Goal: Information Seeking & Learning: Learn about a topic

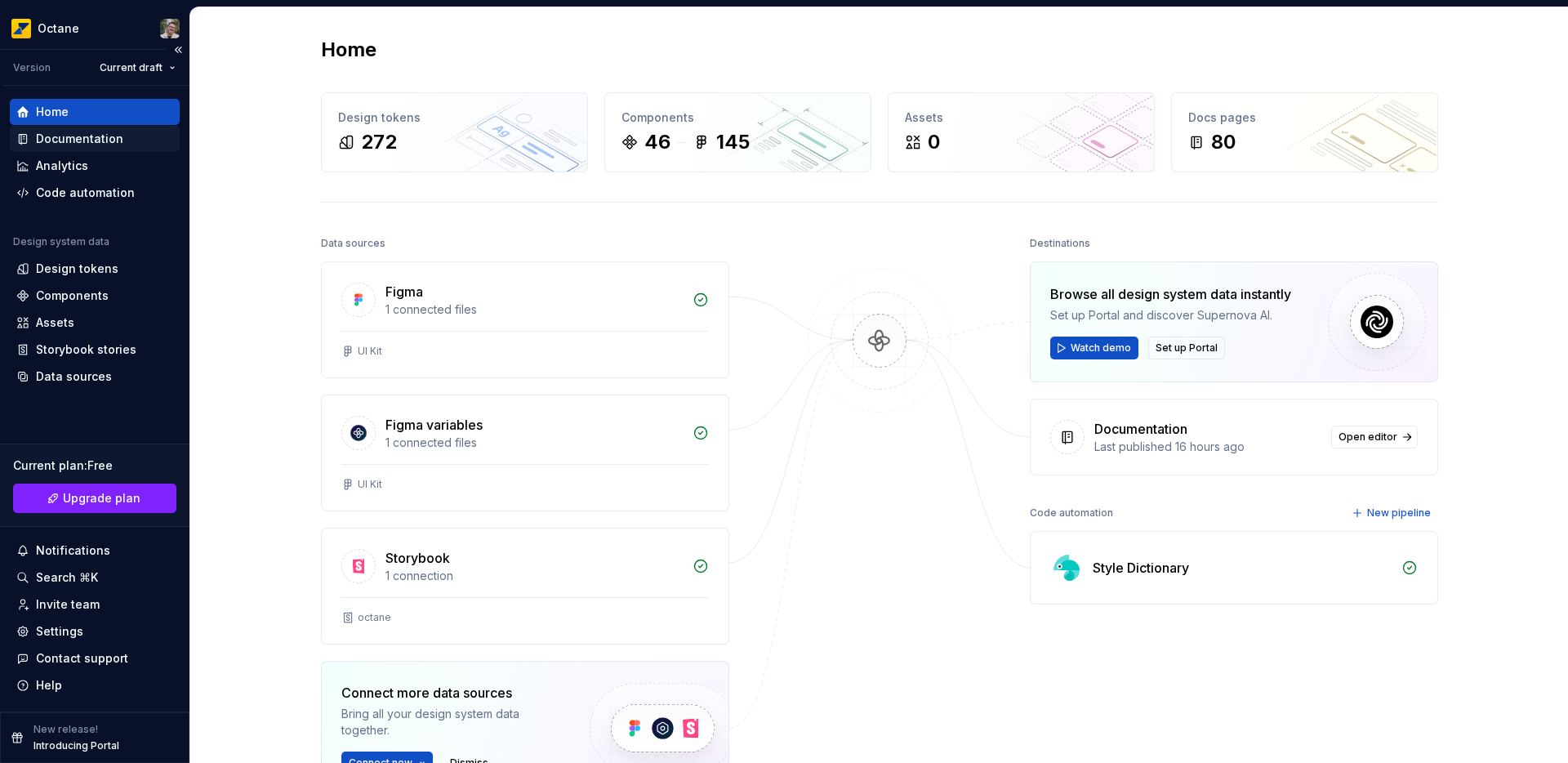
click at [82, 141] on div "Documentation" at bounding box center [80, 138] width 88 height 16
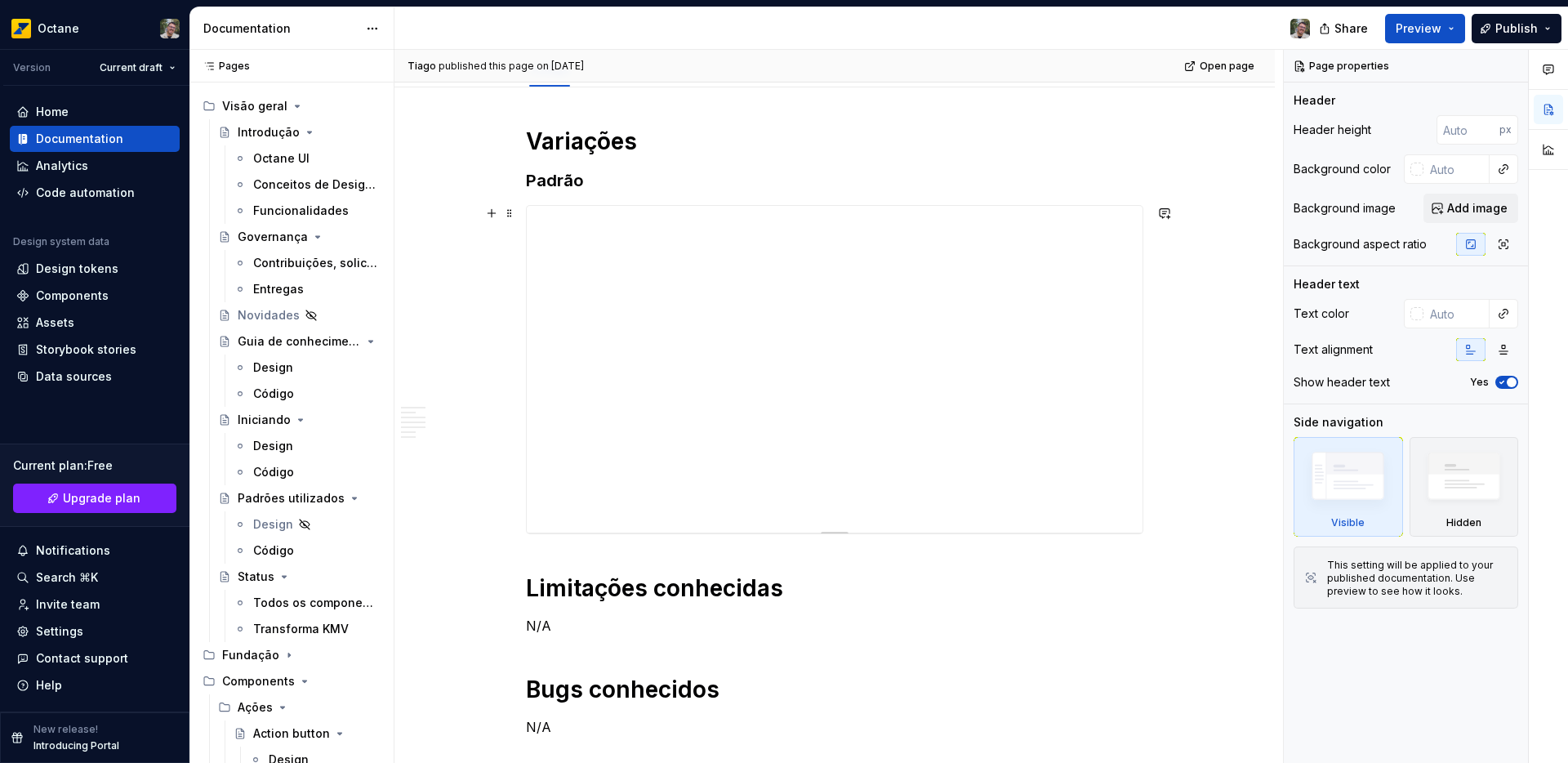
scroll to position [242, 0]
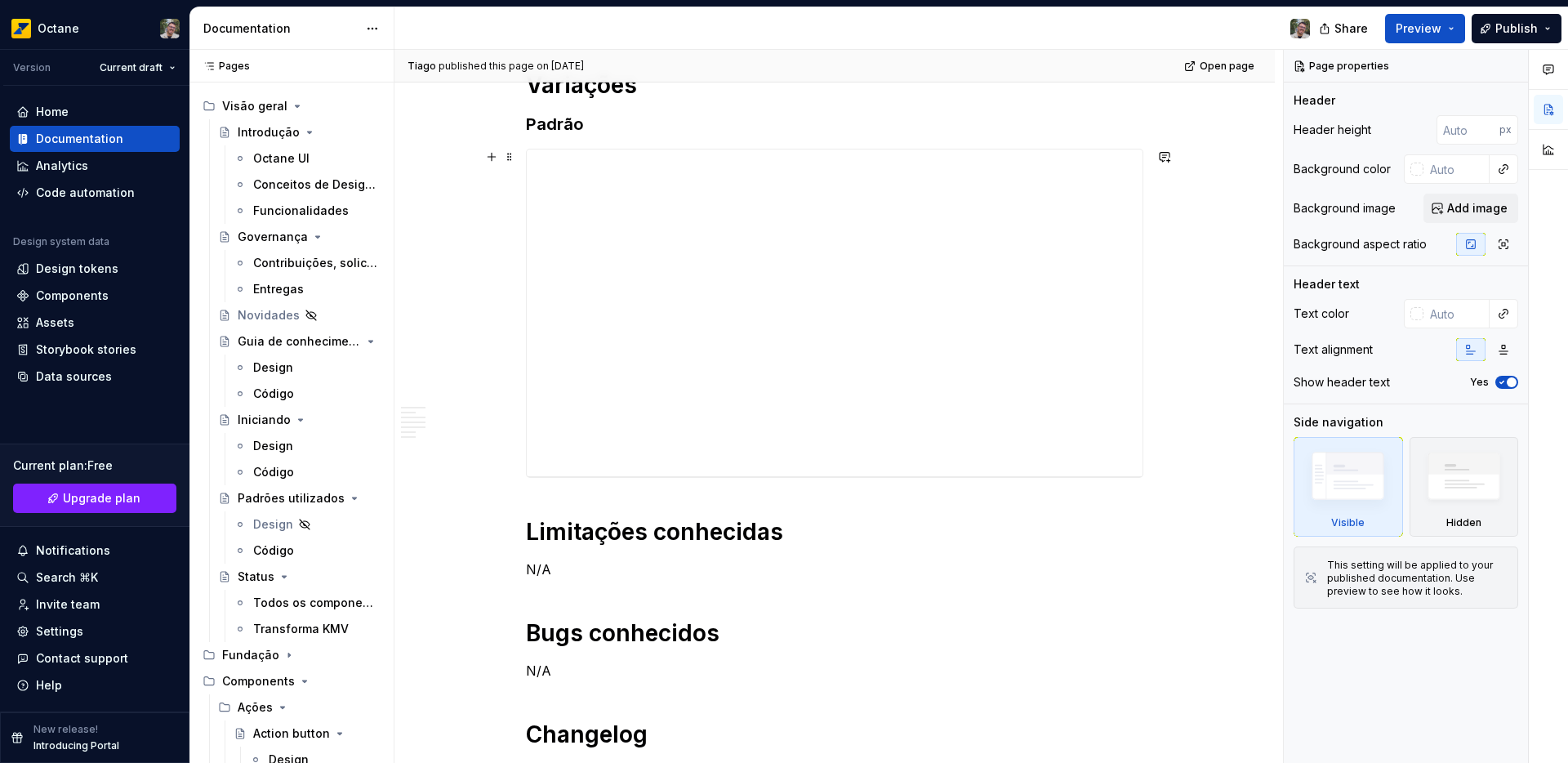
click at [1195, 290] on div "[PERSON_NAME] published this page on [DATE] Open page Switch O componente Switc…" at bounding box center [838, 407] width 889 height 714
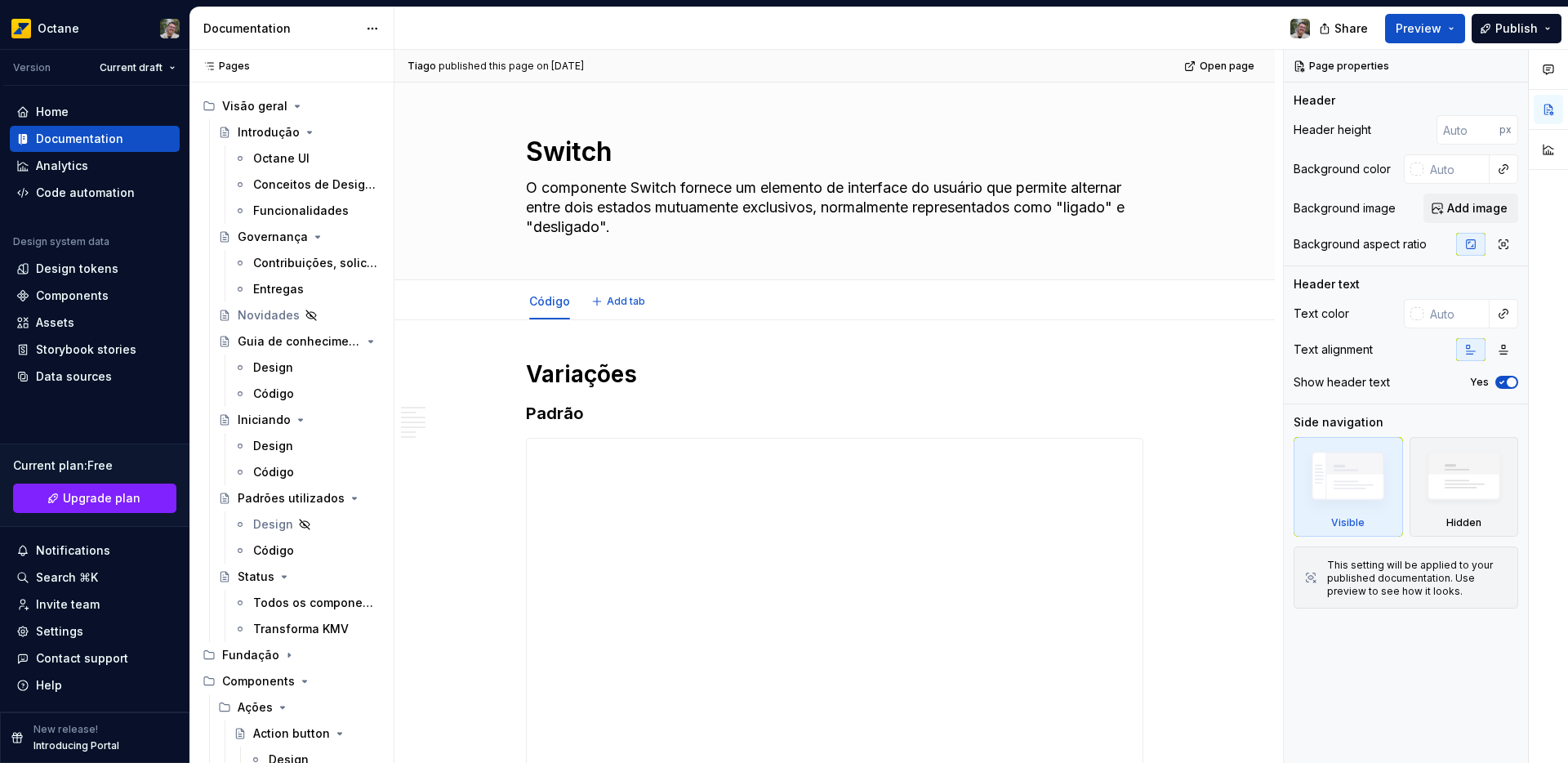
scroll to position [0, 0]
click at [1458, 20] on button "Preview" at bounding box center [1425, 29] width 80 height 30
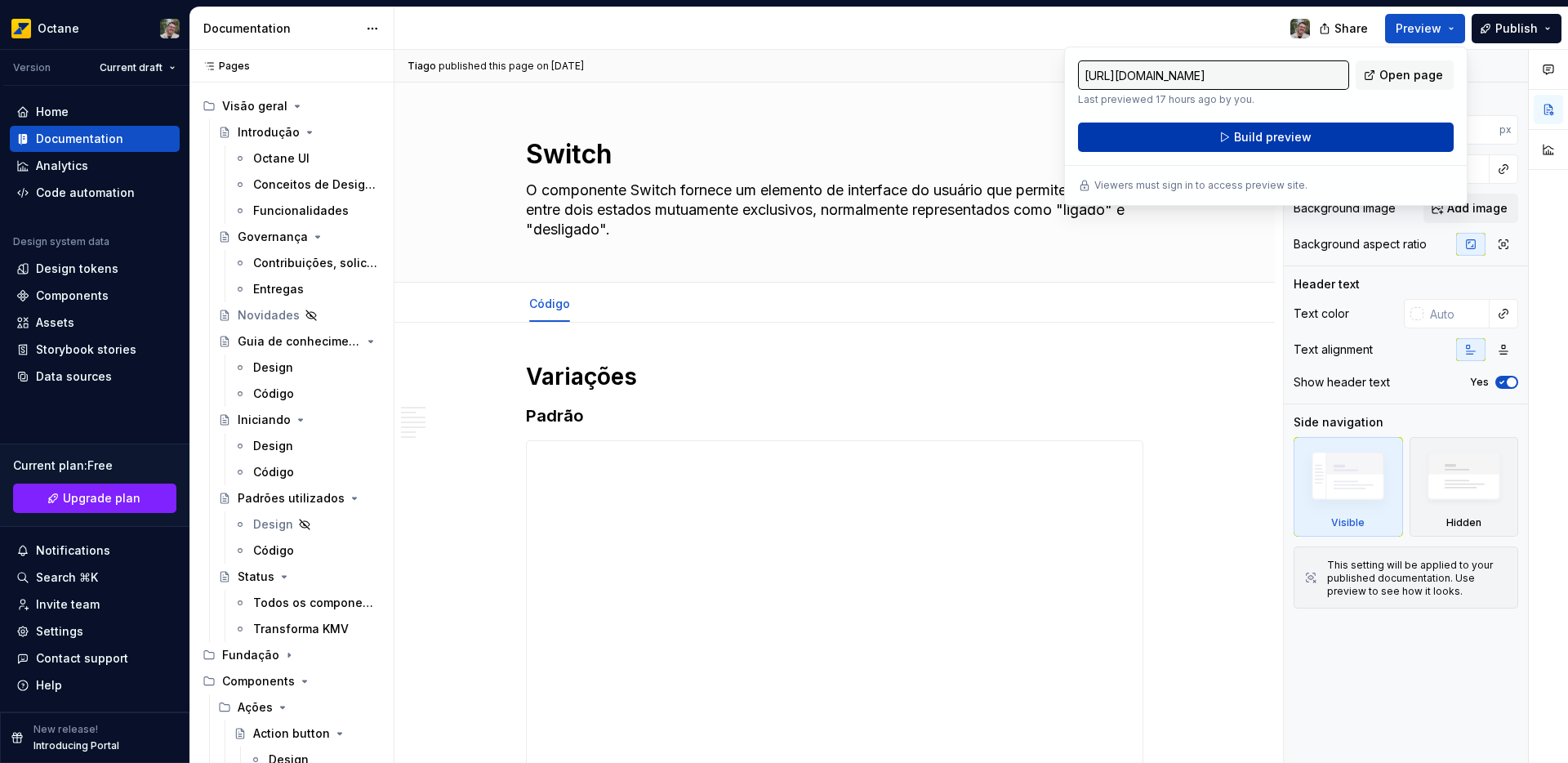
click at [1215, 146] on button "Build preview" at bounding box center [1265, 137] width 376 height 30
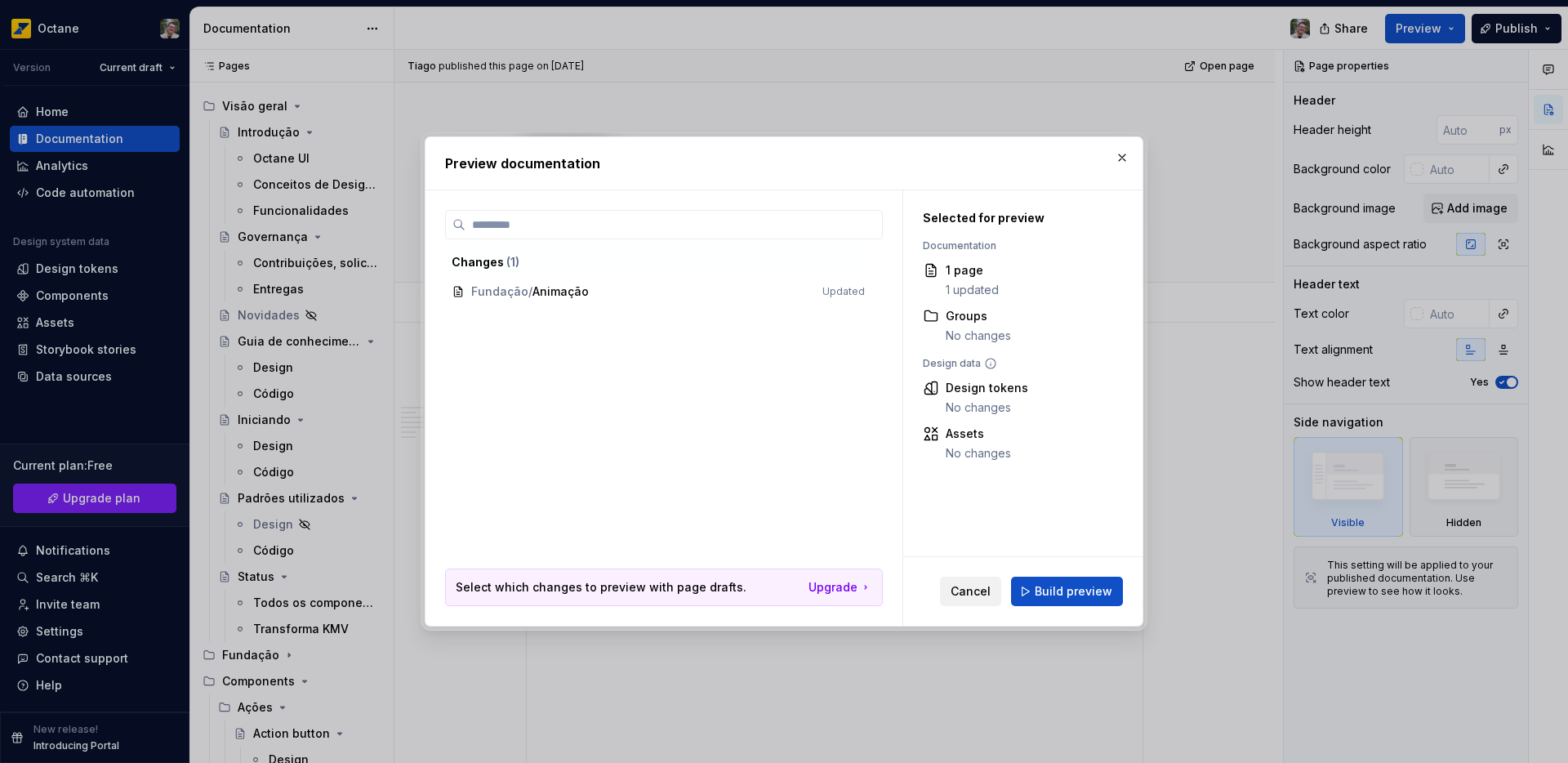
click at [976, 584] on span "Cancel" at bounding box center [971, 591] width 40 height 16
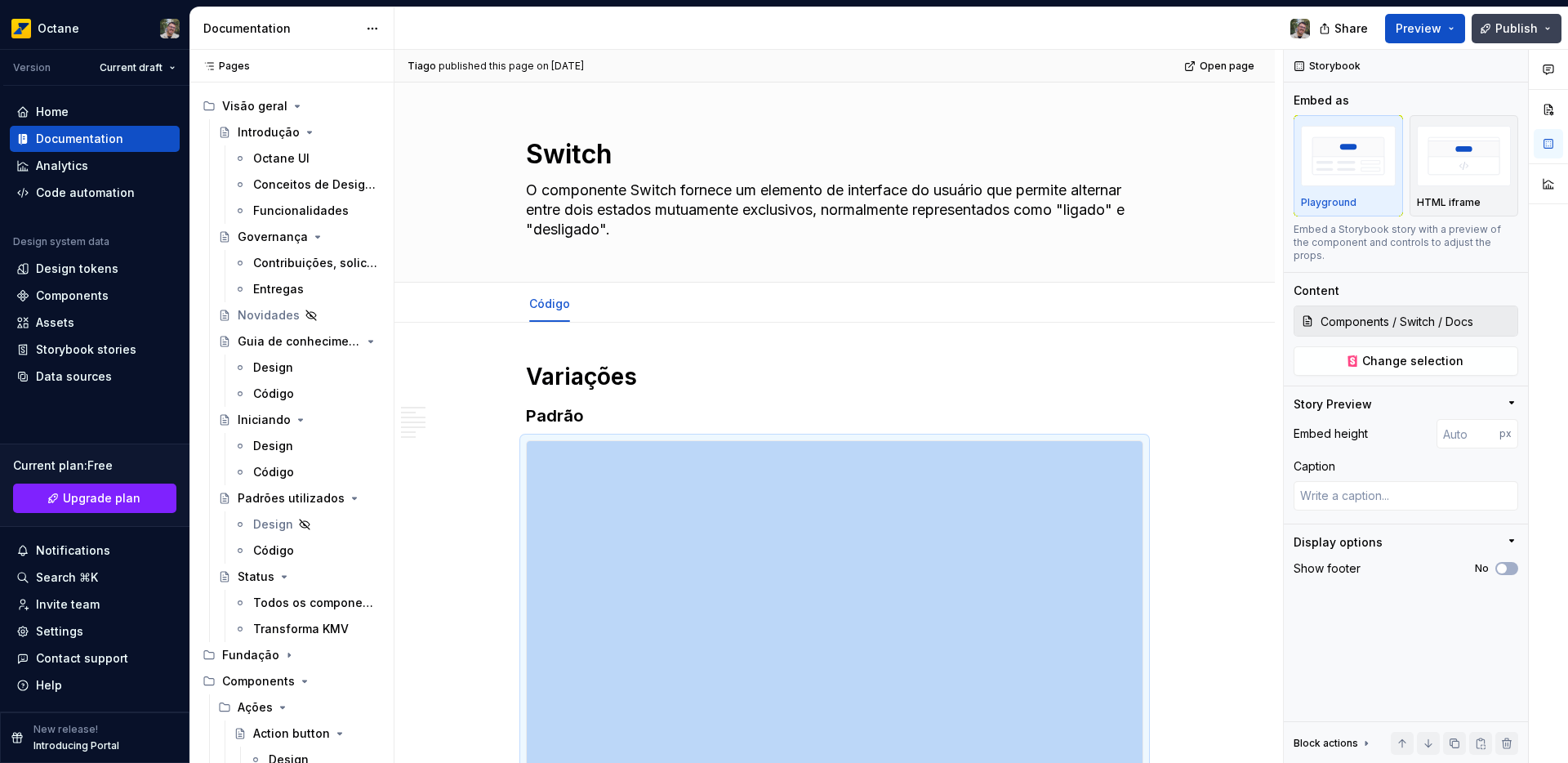
click at [1517, 31] on span "Publish" at bounding box center [1516, 28] width 42 height 16
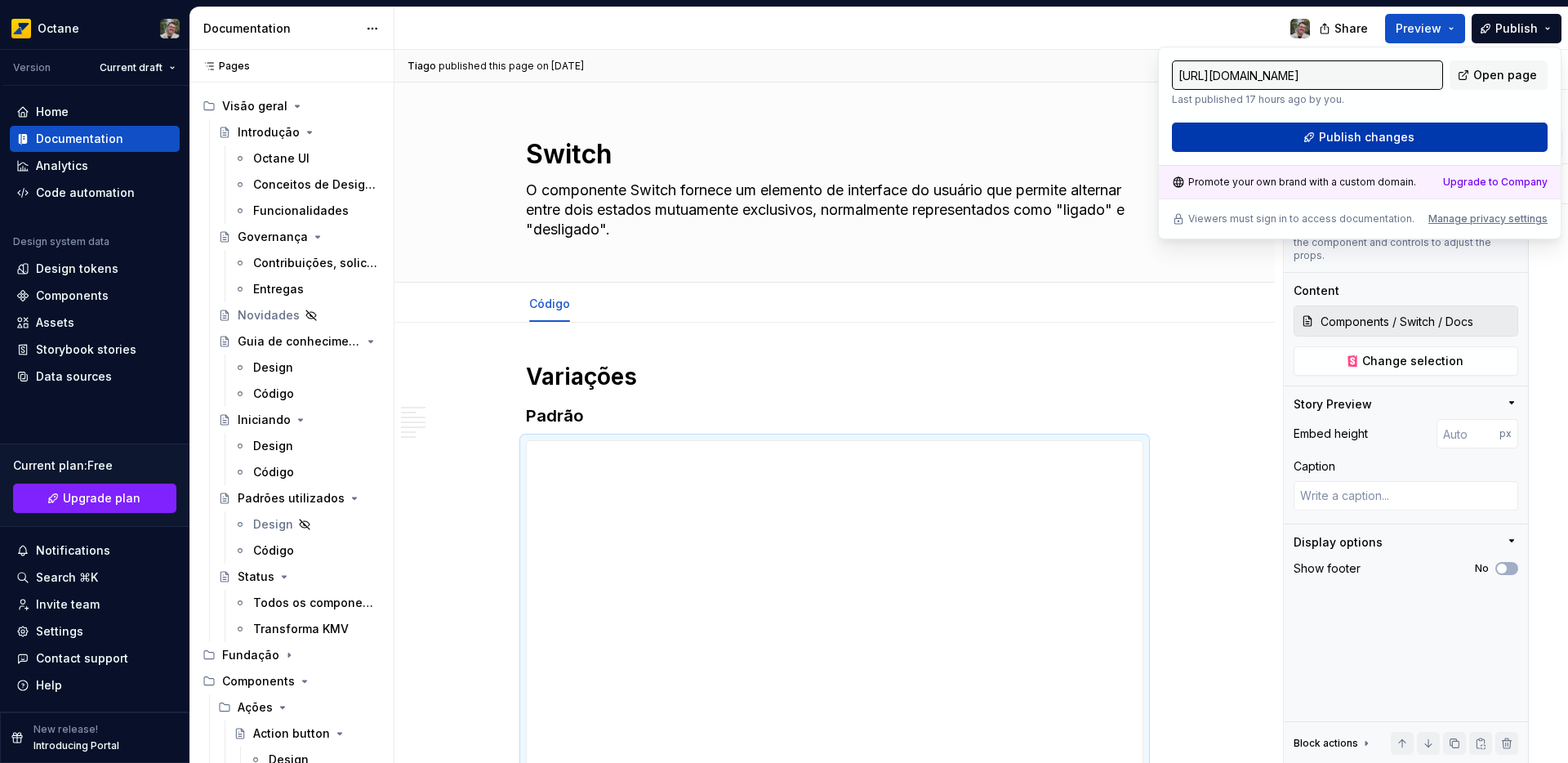
click at [1364, 135] on span "Publish changes" at bounding box center [1367, 137] width 95 height 16
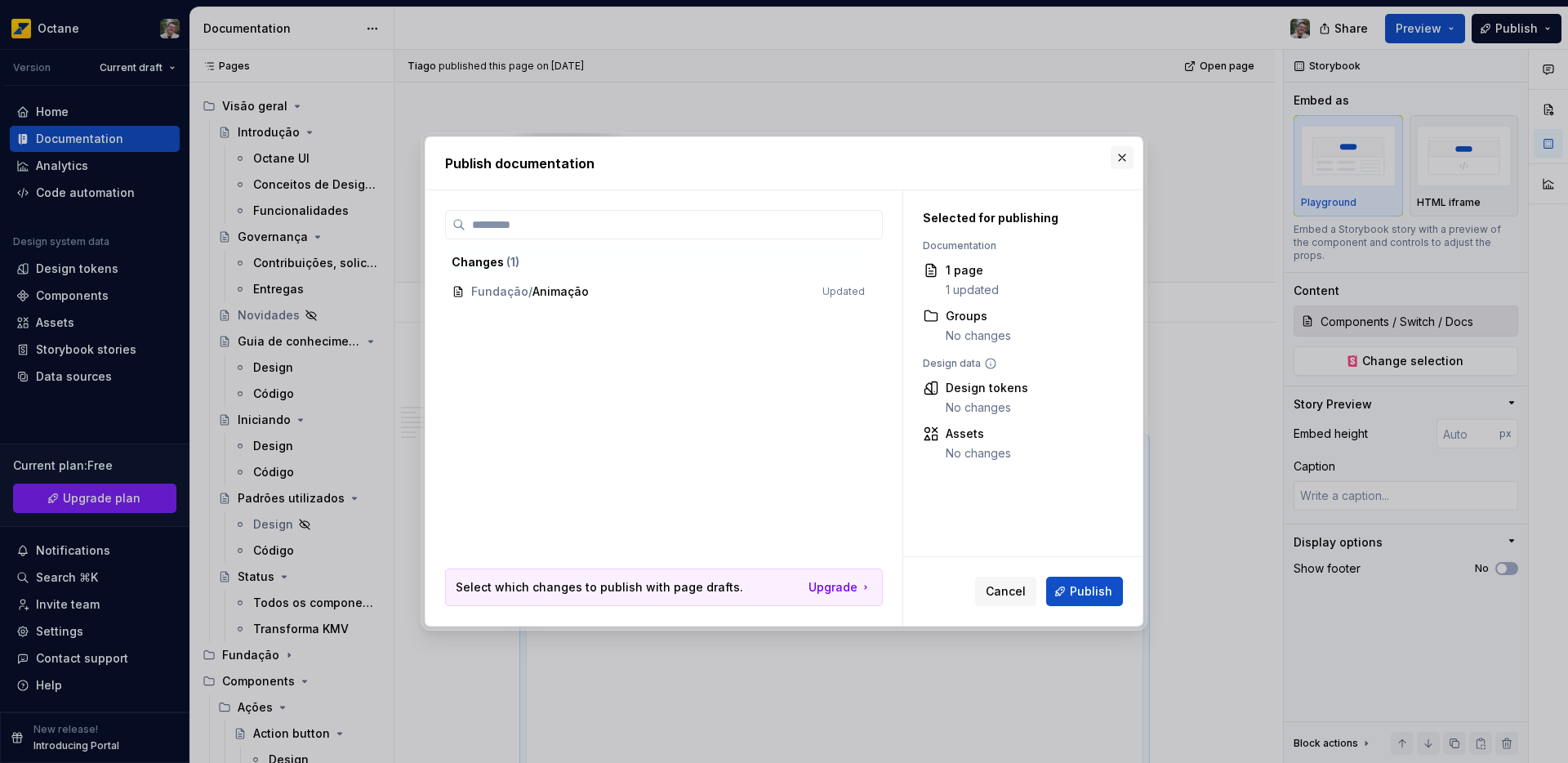
click at [1127, 155] on button "button" at bounding box center [1122, 158] width 23 height 23
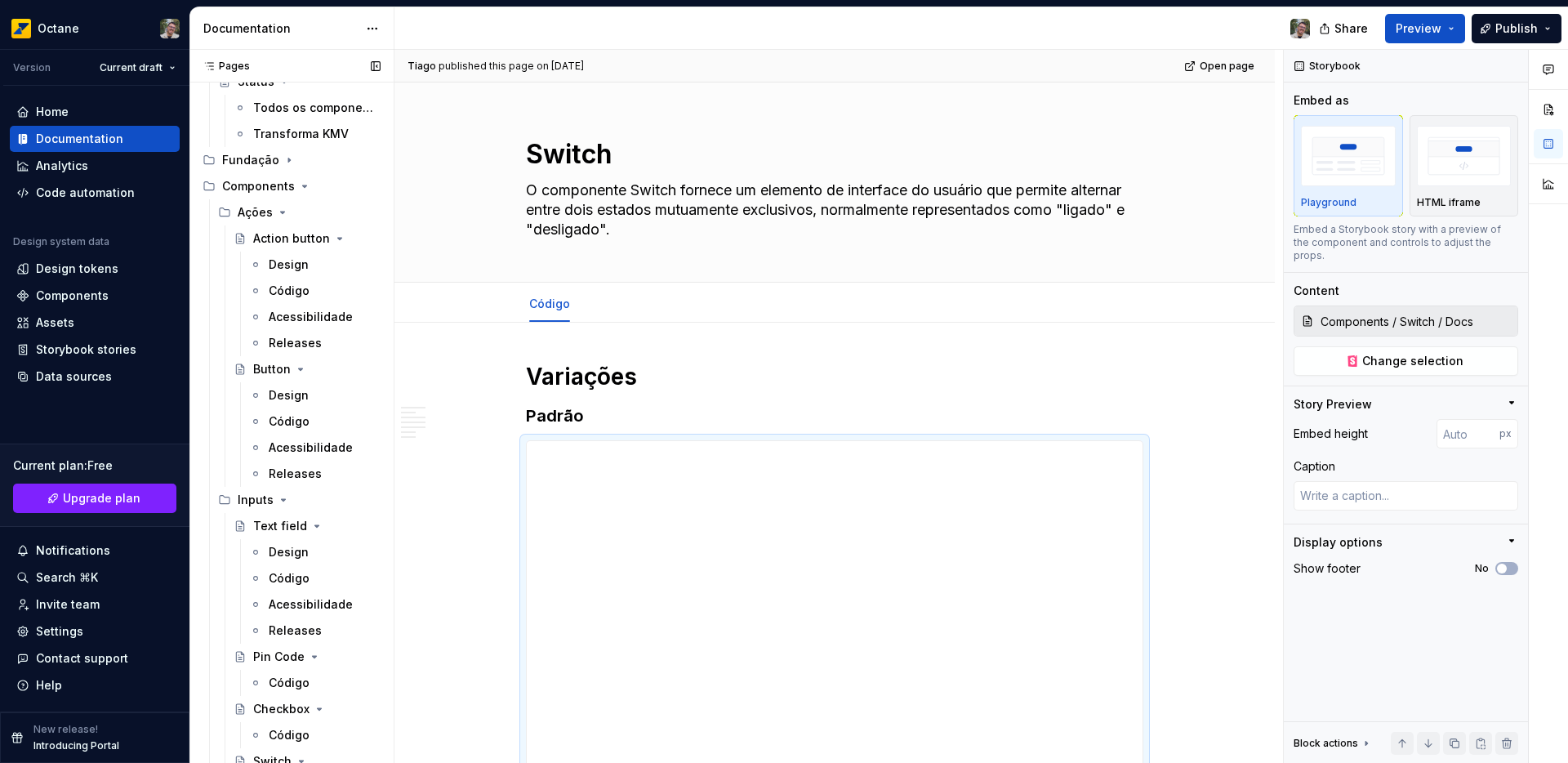
scroll to position [549, 0]
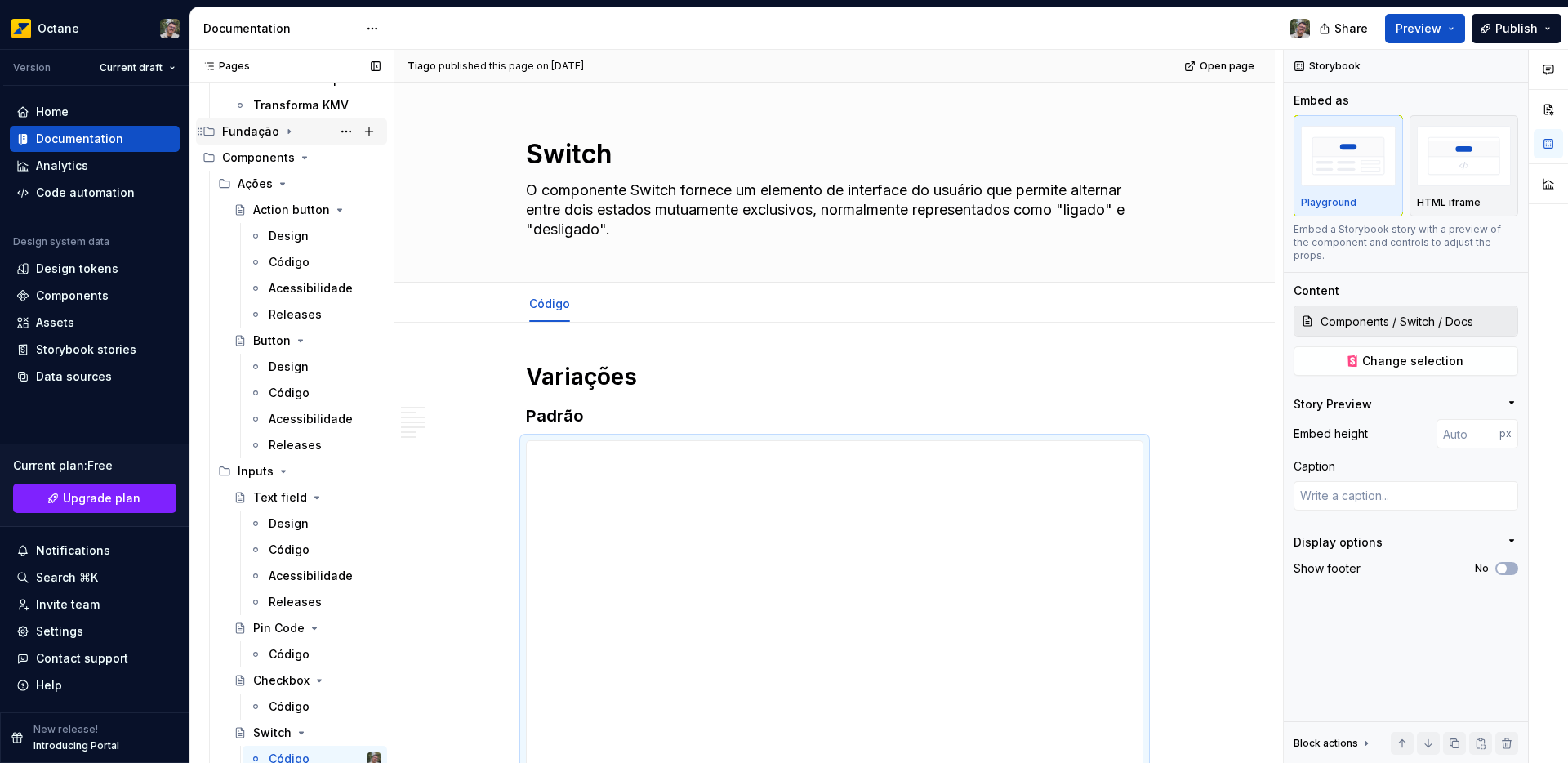
click at [287, 132] on icon "Page tree" at bounding box center [289, 132] width 13 height 13
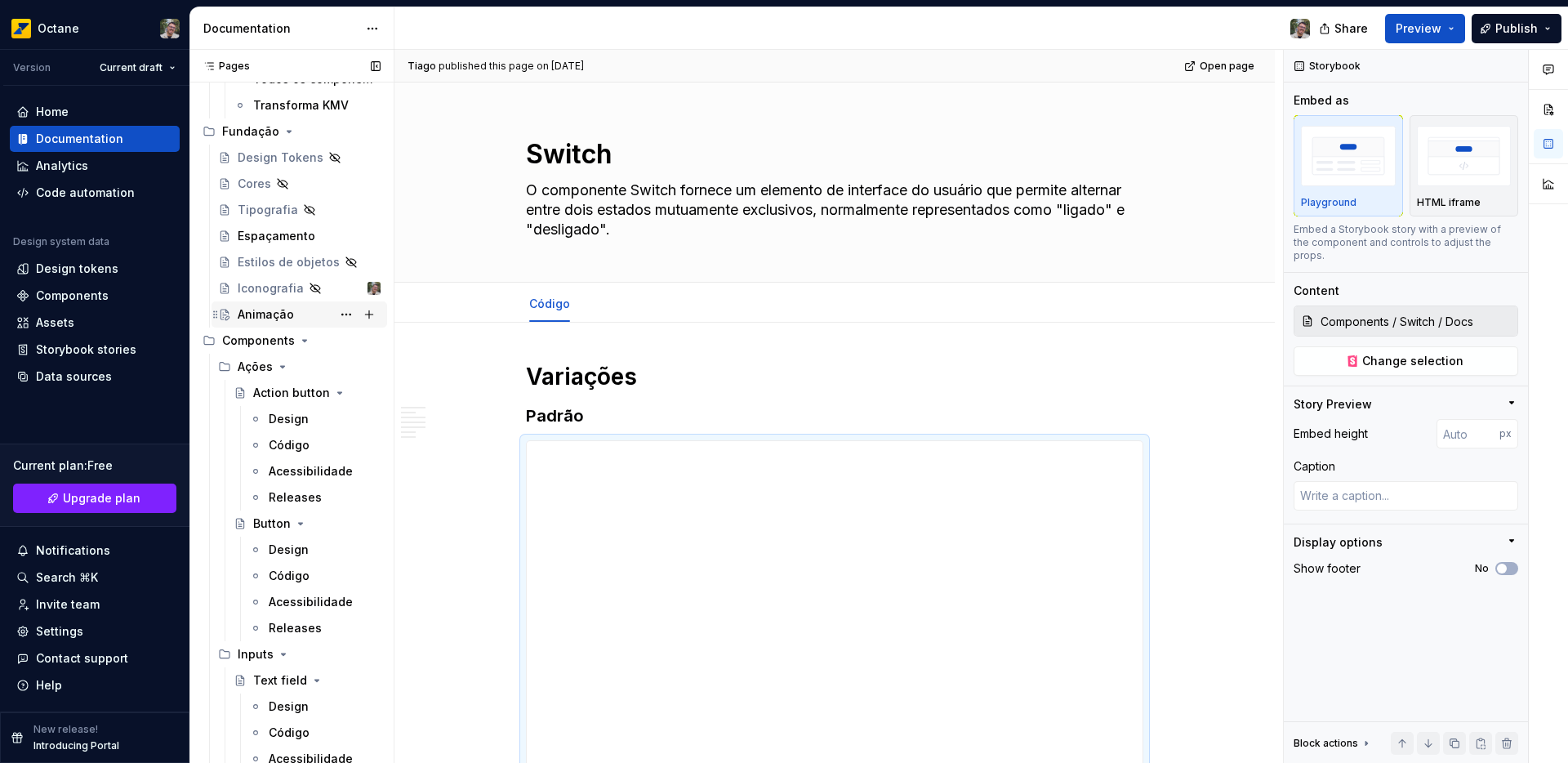
click at [273, 316] on div "Animação" at bounding box center [265, 314] width 56 height 16
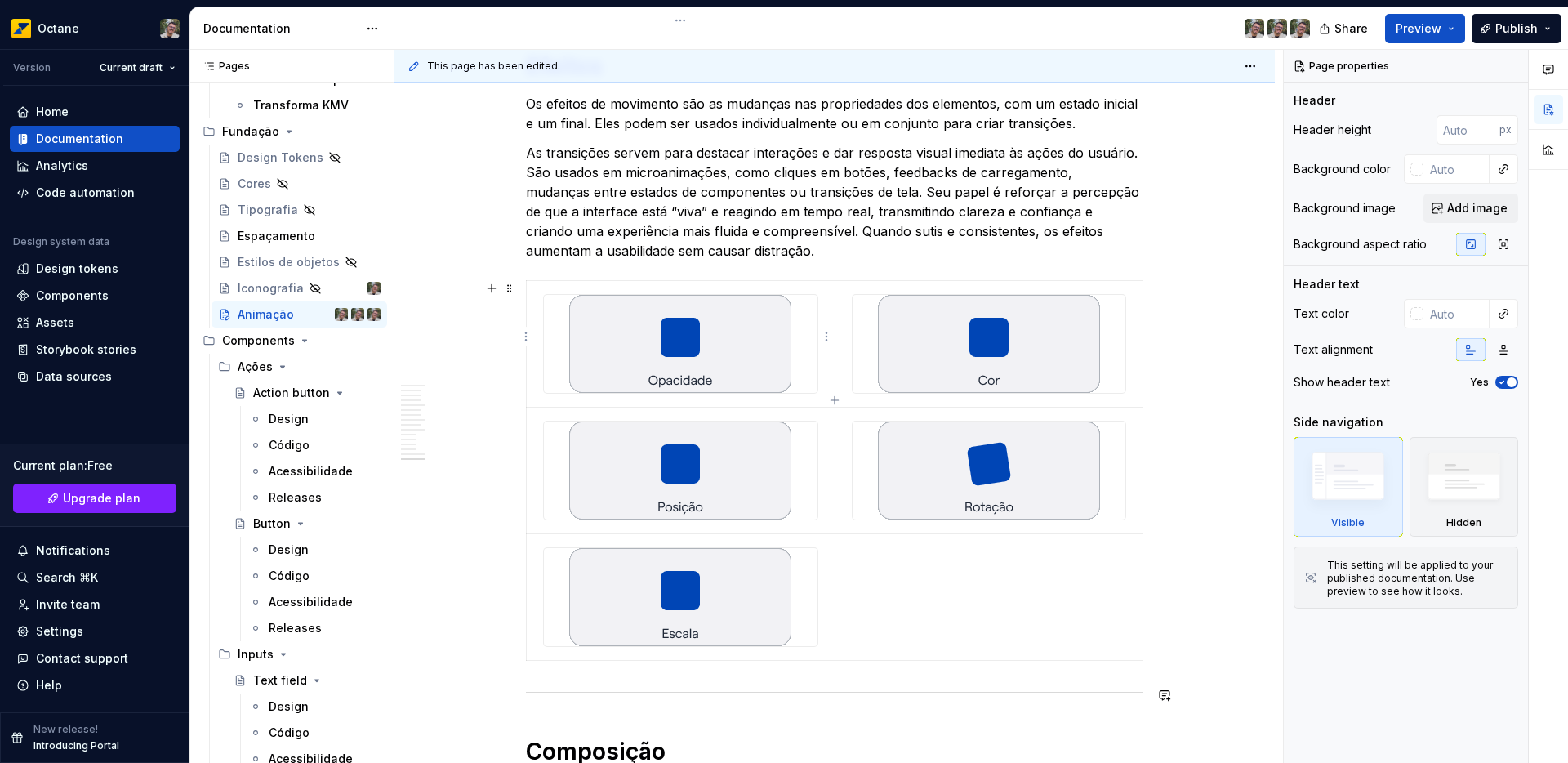
scroll to position [4271, 0]
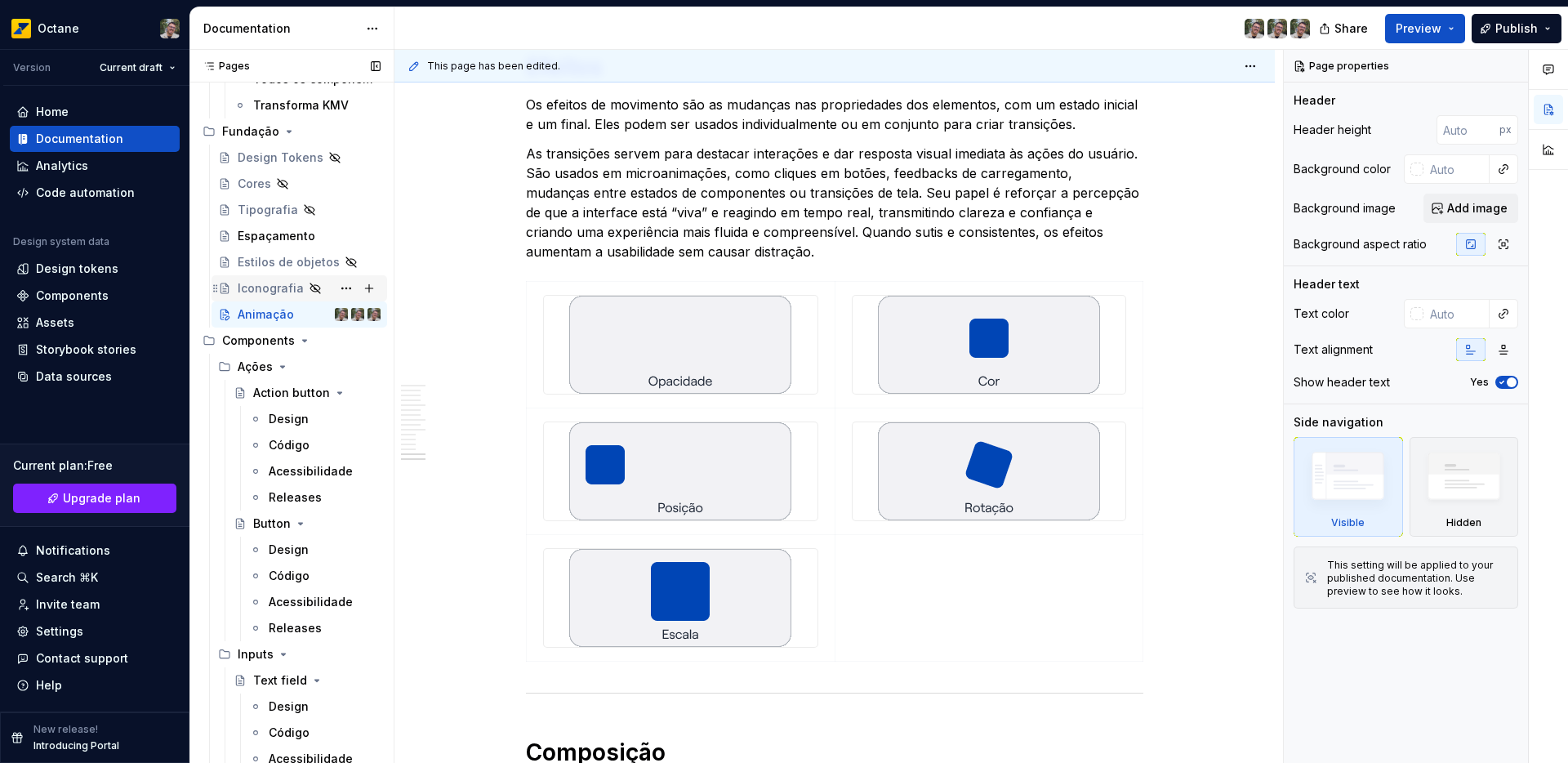
click at [247, 290] on div "Iconografia" at bounding box center [270, 287] width 66 height 16
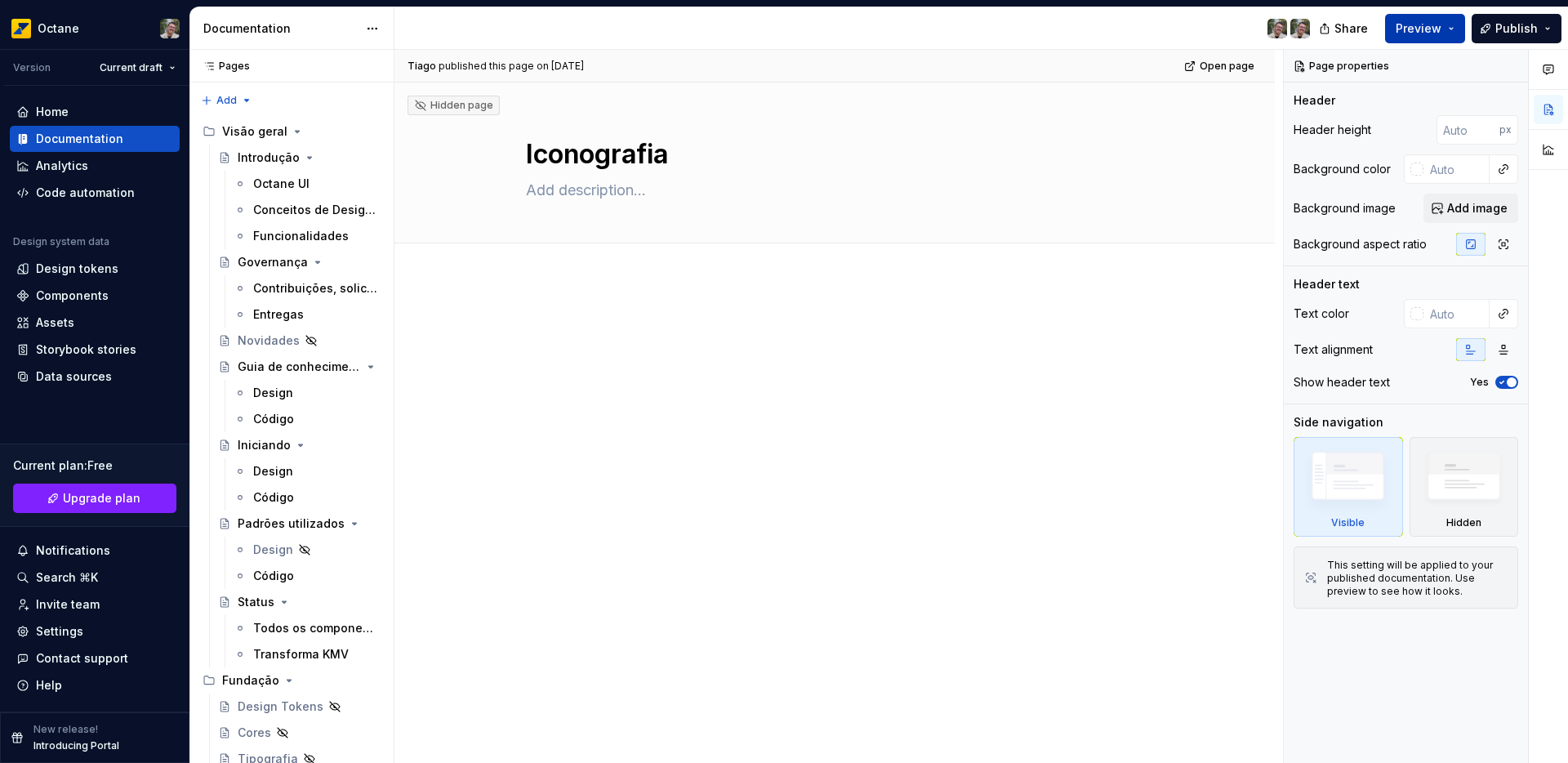
click at [1433, 33] on span "Preview" at bounding box center [1418, 28] width 46 height 16
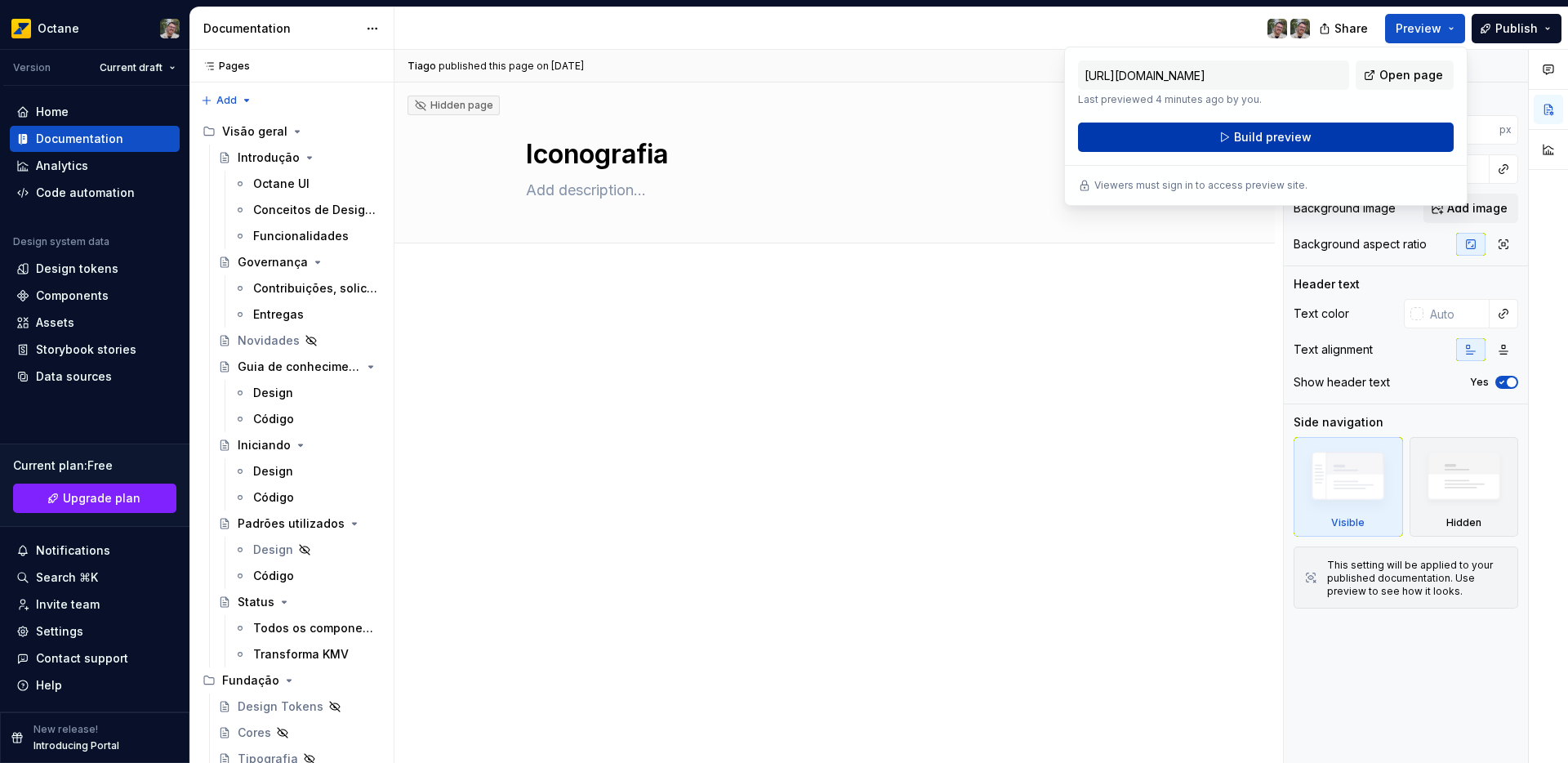
click at [1240, 144] on span "Build preview" at bounding box center [1272, 137] width 77 height 16
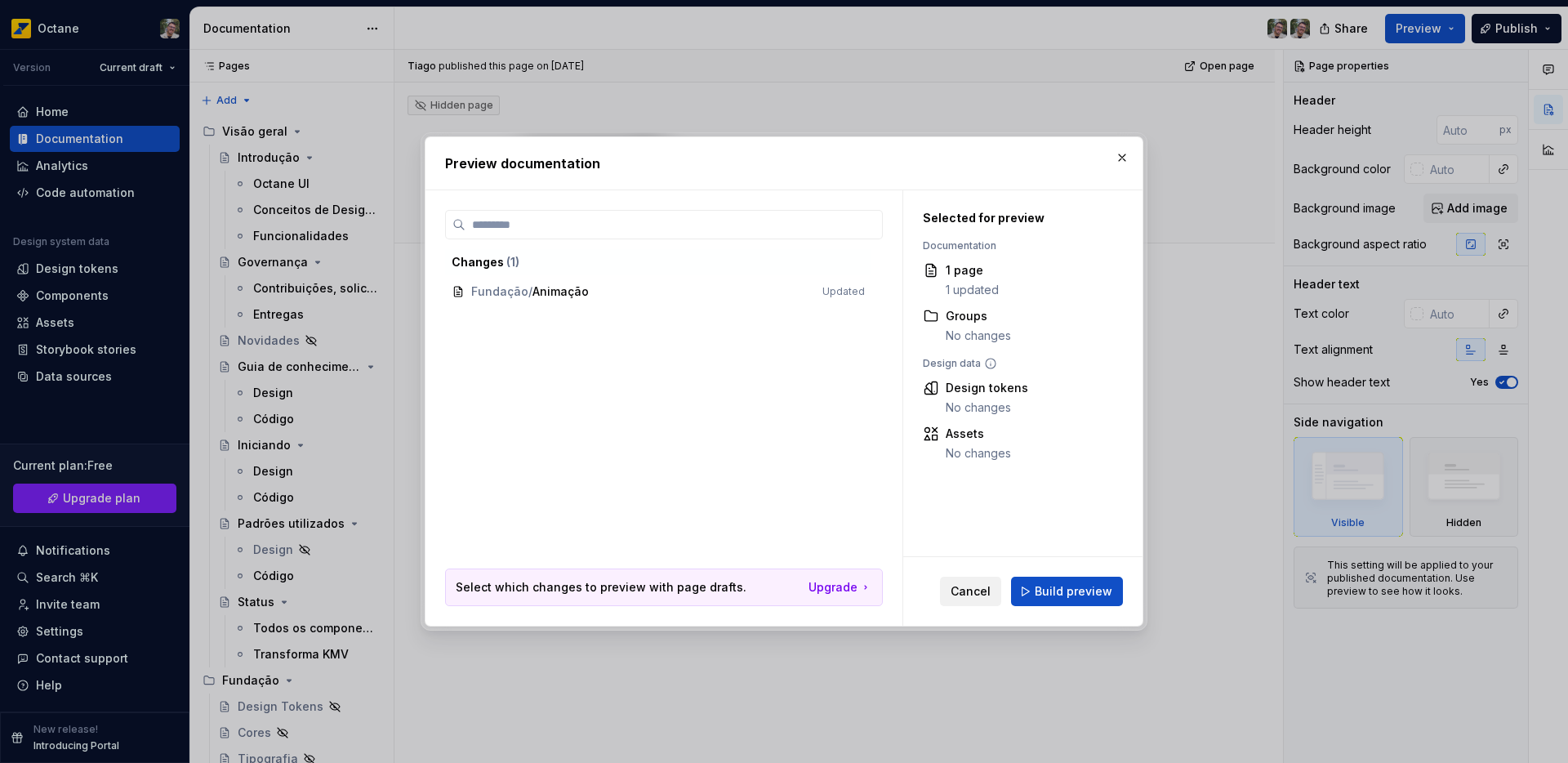
click at [985, 601] on button "Cancel" at bounding box center [971, 591] width 61 height 30
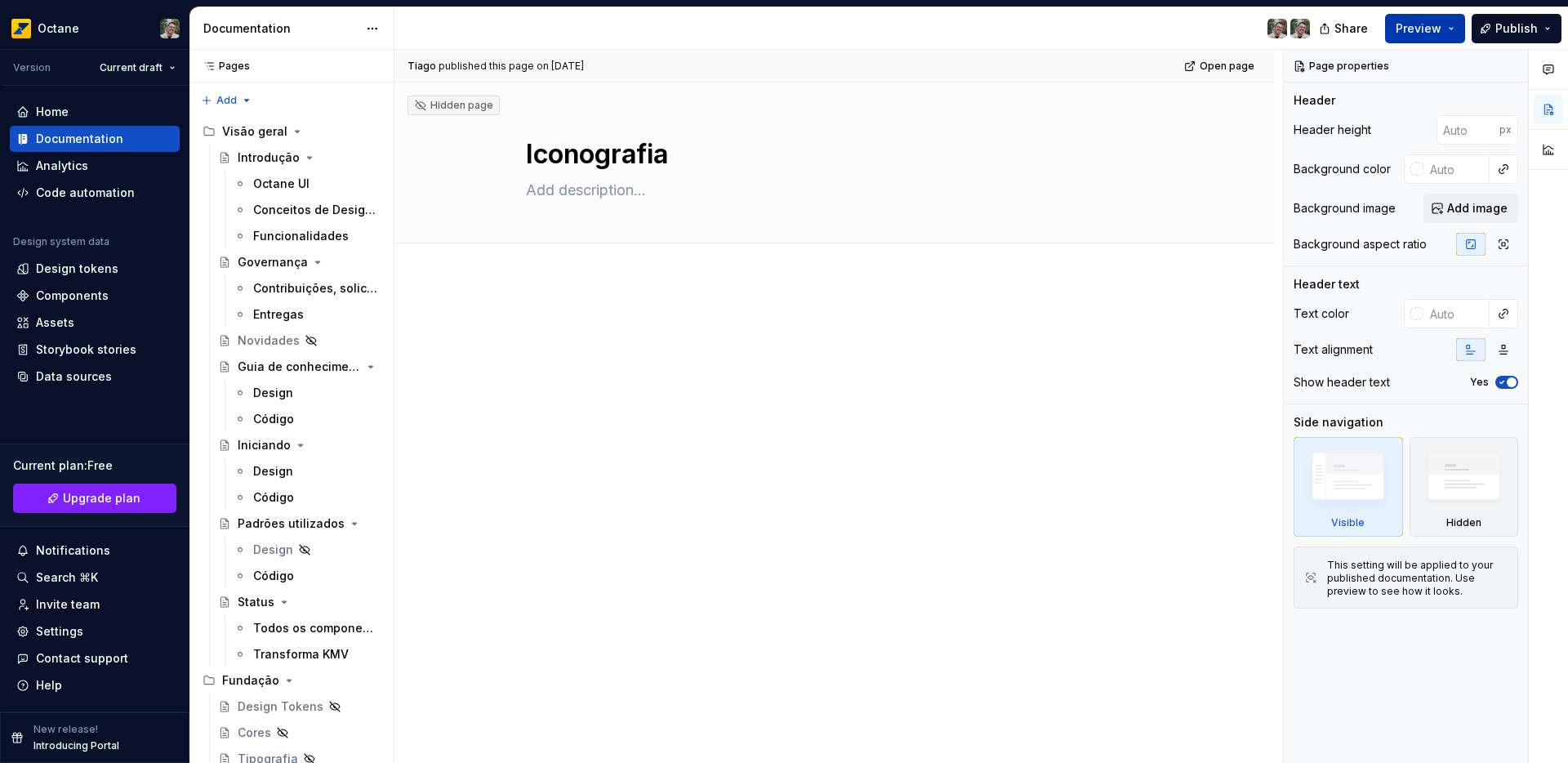
click at [1432, 37] on button "Preview" at bounding box center [1425, 29] width 80 height 30
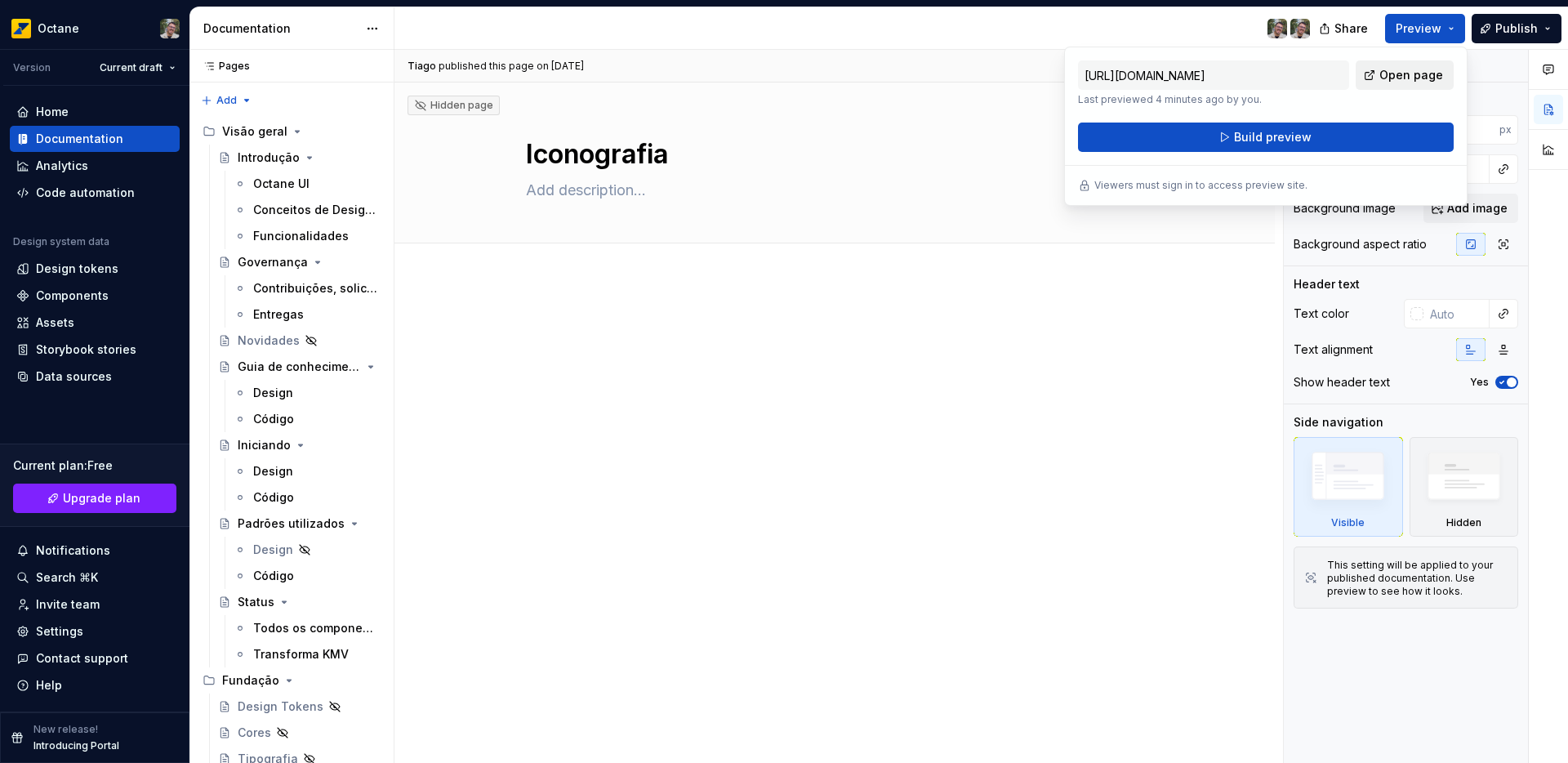
click at [1397, 78] on span "Open page" at bounding box center [1411, 74] width 64 height 16
type textarea "*"
